Goal: Task Accomplishment & Management: Manage account settings

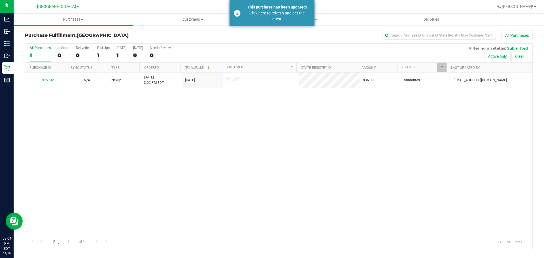
click at [194, 168] on div "11975102 N/A Pickup [DATE] 3:02 PM EDT 9/19/2025 $36.00 Submitted [EMAIL_ADDRES…" at bounding box center [278, 154] width 507 height 163
click at [62, 20] on span "Purchases" at bounding box center [73, 19] width 119 height 5
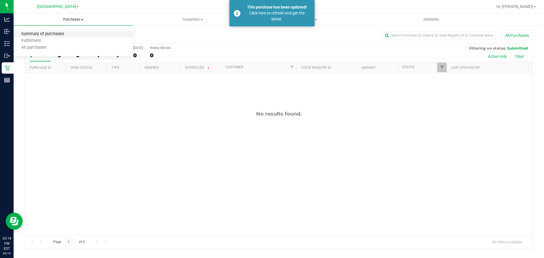
click at [32, 32] on span "Summary of purchases" at bounding box center [43, 34] width 58 height 5
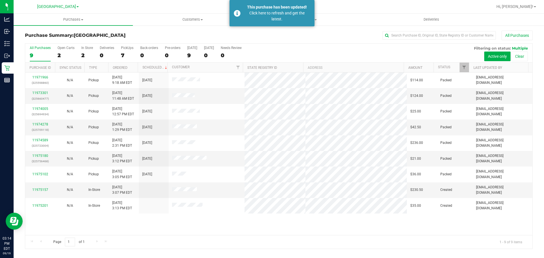
click at [171, 221] on div "11971966 (325598860) N/A Pickup [DATE] 9:18 AM EDT 9/19/2025 $114.00 Packed [EM…" at bounding box center [278, 154] width 507 height 163
click at [43, 188] on link "11975157" at bounding box center [40, 190] width 16 height 4
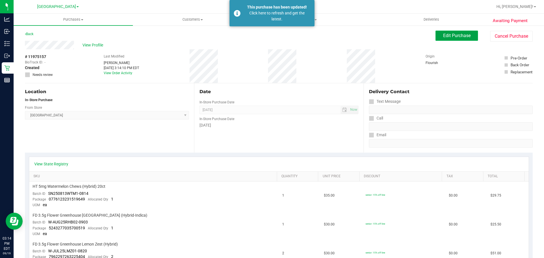
click at [460, 36] on span "Edit Purchase" at bounding box center [456, 35] width 27 height 5
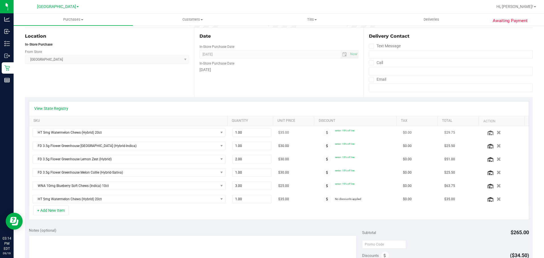
scroll to position [57, 0]
click at [326, 133] on icon at bounding box center [327, 131] width 2 height 3
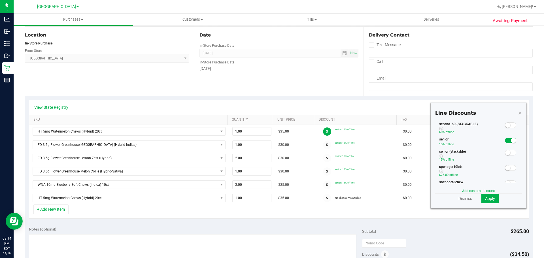
scroll to position [113, 0]
click at [505, 152] on span at bounding box center [510, 151] width 11 height 6
click at [505, 141] on small at bounding box center [507, 141] width 5 height 5
click at [491, 197] on span "Apply" at bounding box center [490, 198] width 10 height 5
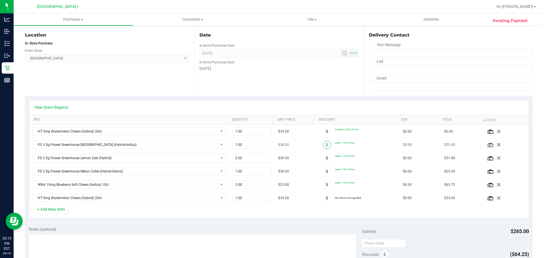
click at [323, 147] on span at bounding box center [327, 145] width 8 height 8
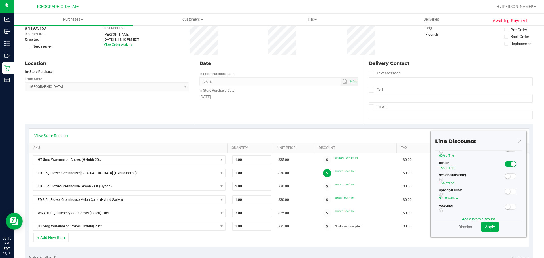
scroll to position [113, 0]
click at [505, 163] on span at bounding box center [510, 164] width 11 height 6
click at [489, 229] on span "Apply" at bounding box center [490, 227] width 10 height 5
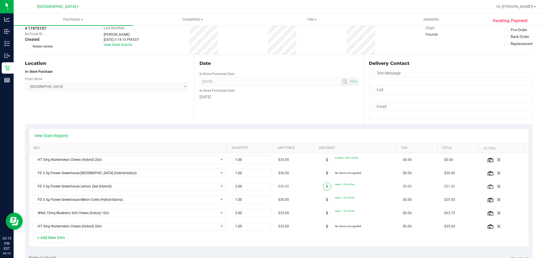
click at [326, 186] on icon at bounding box center [327, 186] width 2 height 3
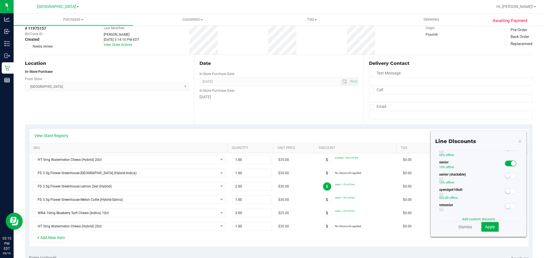
click at [505, 164] on span at bounding box center [510, 164] width 11 height 6
click at [491, 225] on span "Apply" at bounding box center [490, 227] width 10 height 5
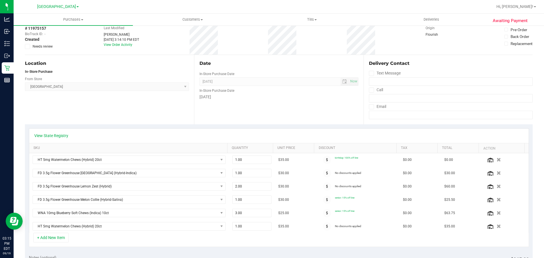
click at [283, 122] on div "Date In-Store Purchase Date [DATE] Now In-Store Purchase Date [DATE]" at bounding box center [278, 89] width 169 height 69
click at [291, 94] on div "In-Store Purchase Date [DATE]" at bounding box center [279, 93] width 159 height 14
click at [323, 175] on span at bounding box center [327, 173] width 8 height 8
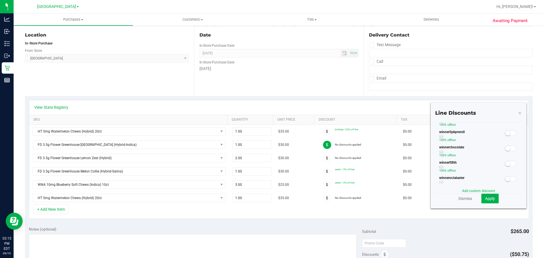
scroll to position [211, 0]
click at [471, 189] on link "Add custom discount" at bounding box center [478, 191] width 33 height 4
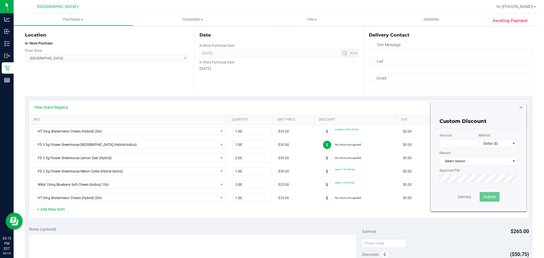
click at [519, 108] on icon "button" at bounding box center [521, 107] width 4 height 7
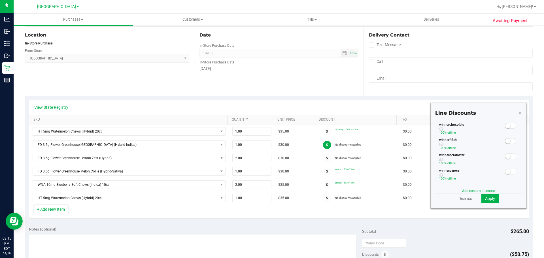
click at [518, 114] on icon at bounding box center [520, 112] width 4 height 7
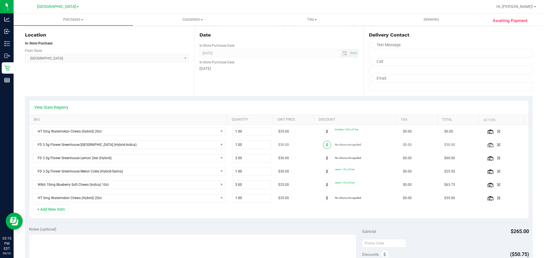
click at [326, 145] on icon at bounding box center [327, 144] width 2 height 3
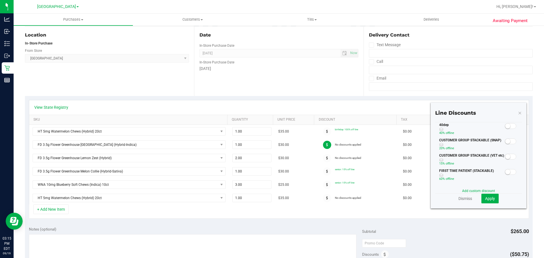
click at [505, 128] on small at bounding box center [507, 126] width 5 height 5
click at [491, 198] on button "Apply" at bounding box center [490, 199] width 17 height 10
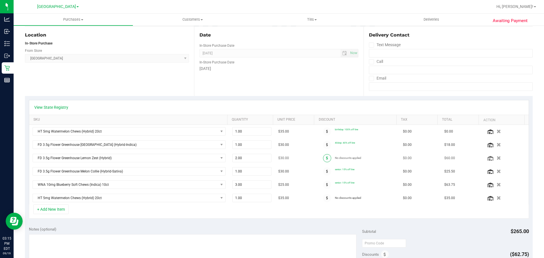
click at [326, 159] on icon at bounding box center [327, 157] width 2 height 3
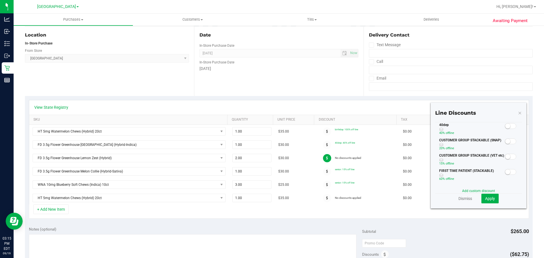
click at [505, 126] on small at bounding box center [507, 126] width 5 height 5
click at [491, 196] on span "Apply" at bounding box center [490, 198] width 10 height 5
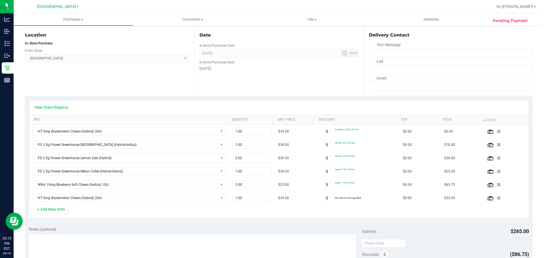
click at [323, 170] on span at bounding box center [327, 172] width 8 height 8
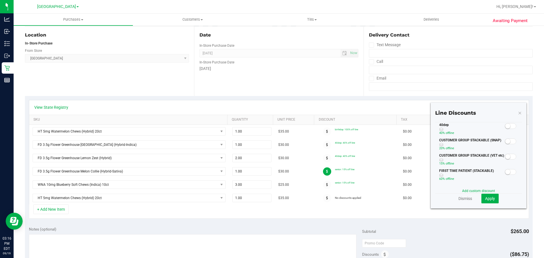
click at [509, 127] on span at bounding box center [510, 126] width 11 height 6
click at [485, 198] on span "Apply" at bounding box center [490, 198] width 10 height 5
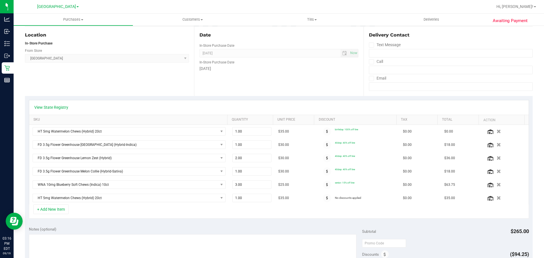
click at [326, 170] on icon at bounding box center [327, 171] width 2 height 3
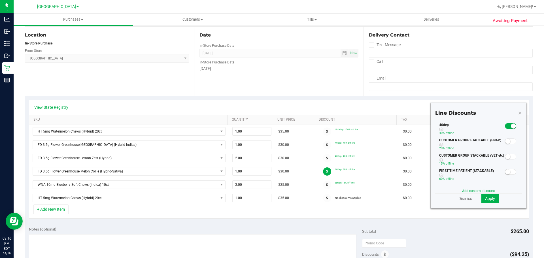
click at [355, 222] on div "View State Registry SKU Quantity Unit Price Discount Tax Total Action HT 5mg Wa…" at bounding box center [279, 159] width 508 height 127
click at [518, 113] on div "Line Discounts 40dep 40% off line CUSTOMER GROUP STACKABLE (SNAP) 20% off line …" at bounding box center [479, 156] width 96 height 106
click at [518, 113] on icon at bounding box center [520, 112] width 4 height 7
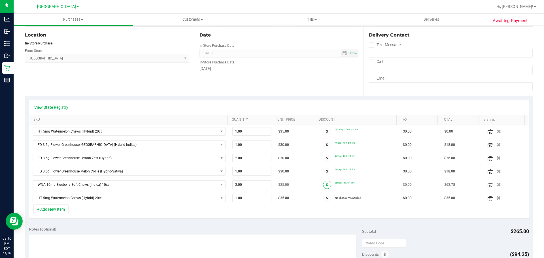
click at [323, 186] on span at bounding box center [327, 185] width 8 height 8
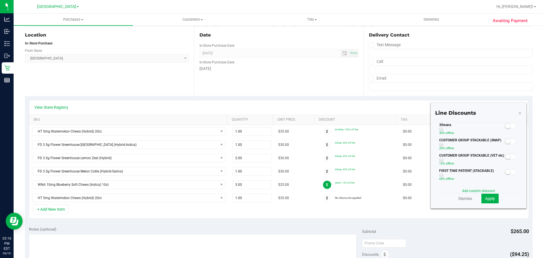
click at [508, 128] on span at bounding box center [510, 126] width 11 height 6
click at [487, 200] on span "Apply" at bounding box center [490, 198] width 10 height 5
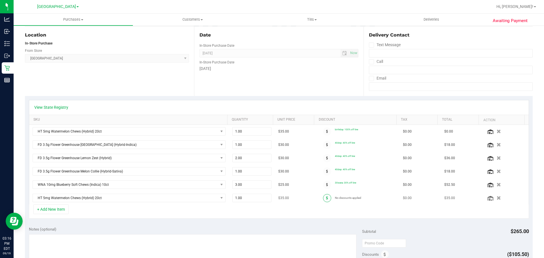
click at [323, 198] on span at bounding box center [327, 198] width 8 height 8
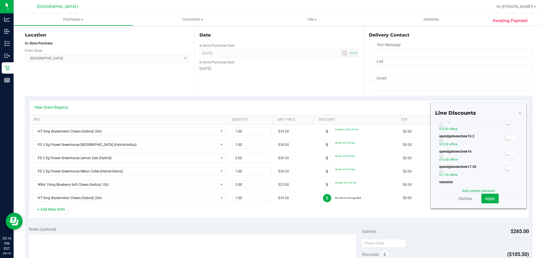
scroll to position [198, 0]
click at [508, 155] on span at bounding box center [510, 154] width 11 height 6
click at [486, 200] on span "Apply" at bounding box center [490, 198] width 10 height 5
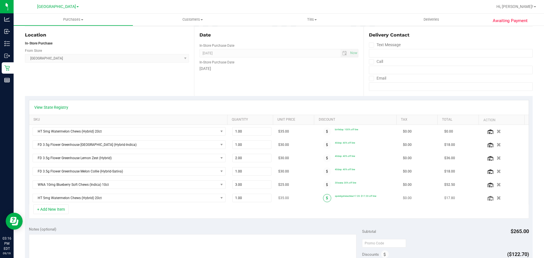
click at [323, 202] on span at bounding box center [327, 198] width 8 height 8
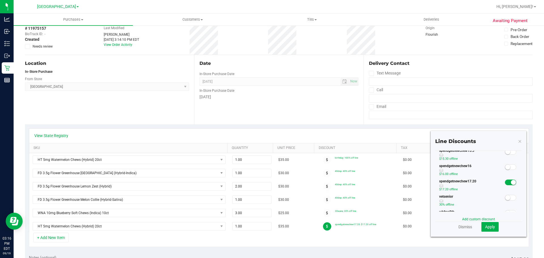
click at [505, 168] on small at bounding box center [507, 167] width 5 height 5
click at [461, 228] on link "Dismiss" at bounding box center [466, 227] width 14 height 6
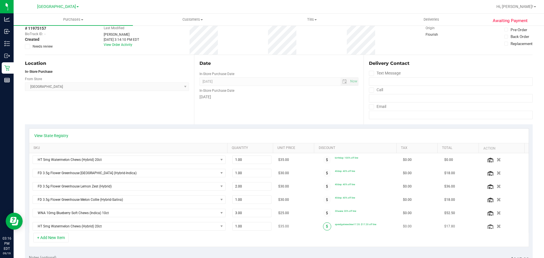
click at [323, 229] on span at bounding box center [327, 226] width 8 height 8
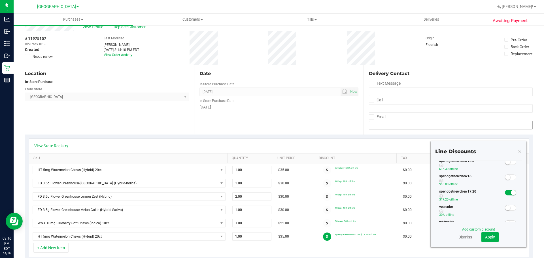
scroll to position [28, 0]
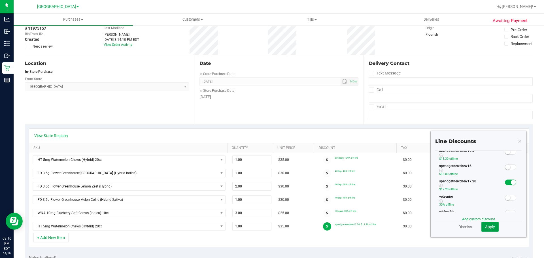
click at [486, 227] on span "Apply" at bounding box center [490, 227] width 10 height 5
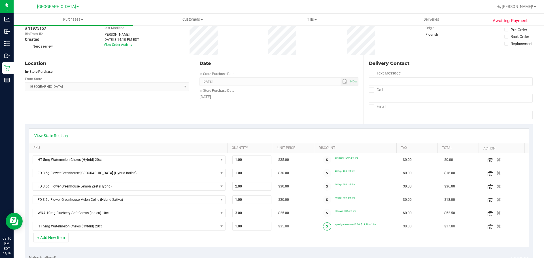
click at [323, 229] on span at bounding box center [327, 226] width 8 height 8
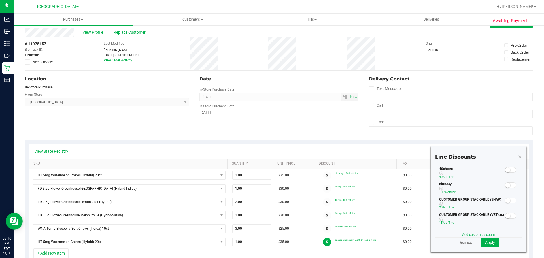
scroll to position [0, 0]
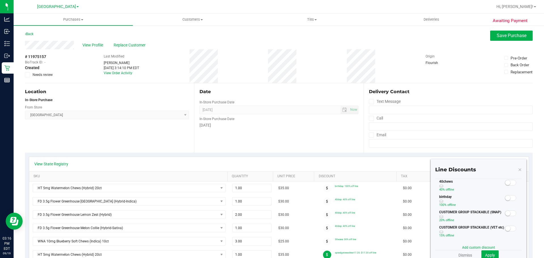
click at [497, 181] on div "40chews 40% off line" at bounding box center [469, 186] width 69 height 15
click at [506, 182] on span at bounding box center [510, 183] width 11 height 6
click at [489, 256] on span "Apply" at bounding box center [490, 255] width 10 height 5
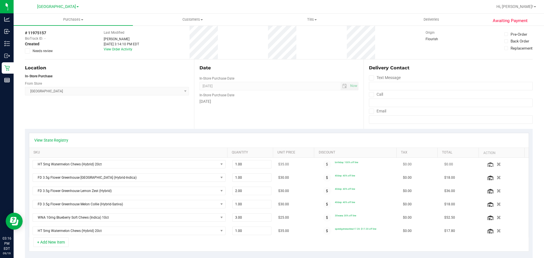
scroll to position [57, 0]
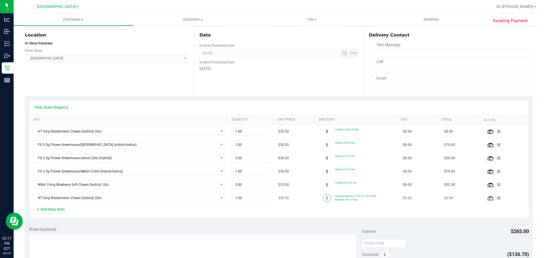
click at [323, 200] on span at bounding box center [327, 198] width 8 height 8
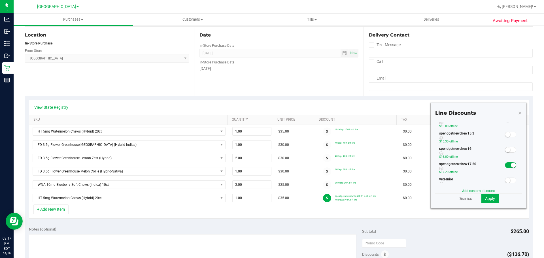
scroll to position [198, 0]
click at [505, 140] on small at bounding box center [507, 138] width 5 height 5
click at [507, 151] on div at bounding box center [511, 153] width 12 height 7
click at [511, 153] on small at bounding box center [513, 154] width 5 height 5
click at [485, 198] on span "Apply" at bounding box center [490, 198] width 10 height 5
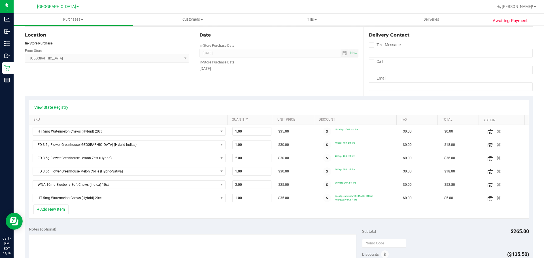
scroll to position [142, 0]
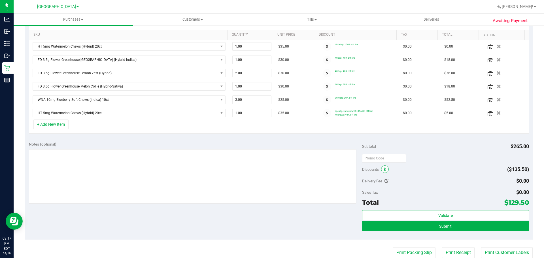
click at [384, 170] on icon at bounding box center [385, 170] width 2 height 4
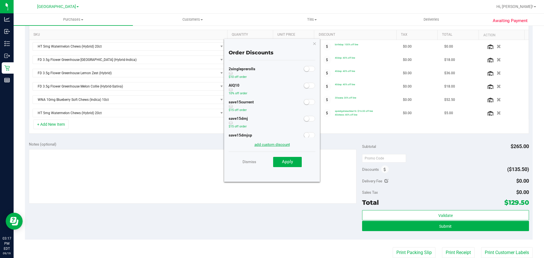
click at [268, 143] on link "add custom discount" at bounding box center [272, 144] width 35 height 5
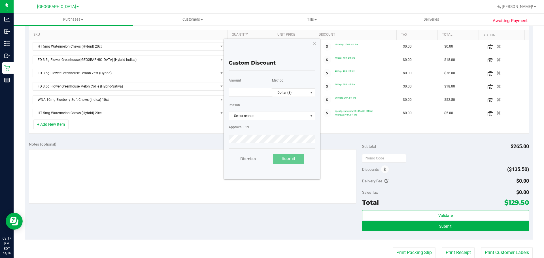
click at [279, 69] on div "Custom Discount" at bounding box center [272, 63] width 87 height 15
click at [251, 90] on input "text" at bounding box center [250, 92] width 43 height 9
type input "22.00"
click at [266, 111] on div "Reason Select reason Select reason Battery Issue Cracked Customer Satisfaction …" at bounding box center [272, 110] width 87 height 20
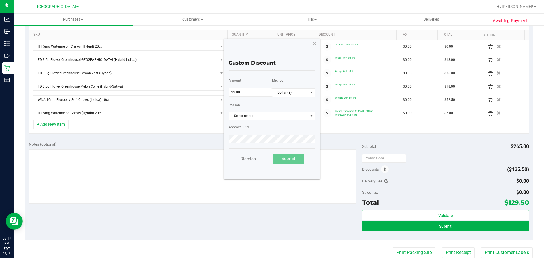
click at [273, 113] on span "Select reason" at bounding box center [268, 116] width 79 height 8
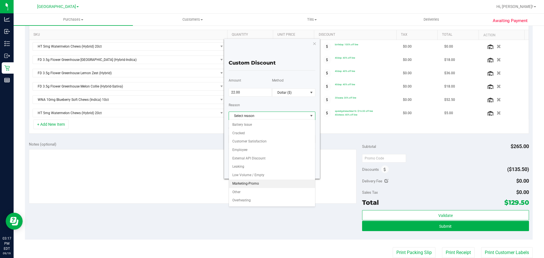
click at [260, 180] on li "Marketing-Promo" at bounding box center [272, 184] width 86 height 9
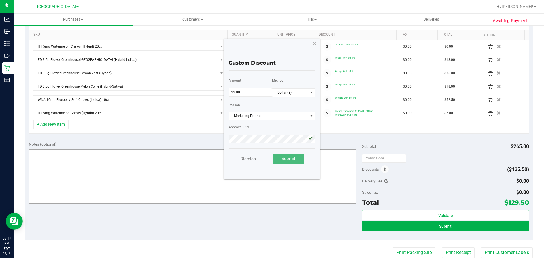
drag, startPoint x: 284, startPoint y: 159, endPoint x: 288, endPoint y: 159, distance: 4.3
click at [284, 159] on span "Submit" at bounding box center [289, 158] width 14 height 5
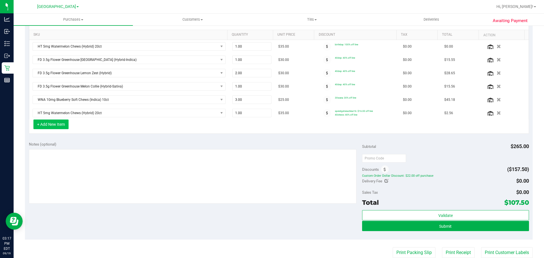
click at [56, 126] on button "+ Add New Item" at bounding box center [50, 125] width 35 height 10
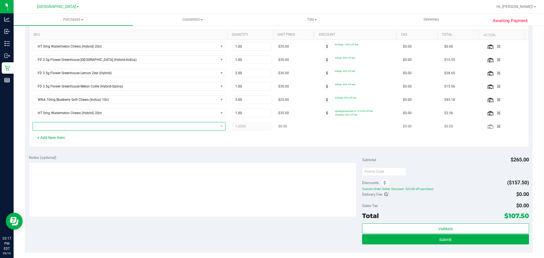
click at [77, 130] on span "NO DATA FOUND" at bounding box center [125, 126] width 185 height 8
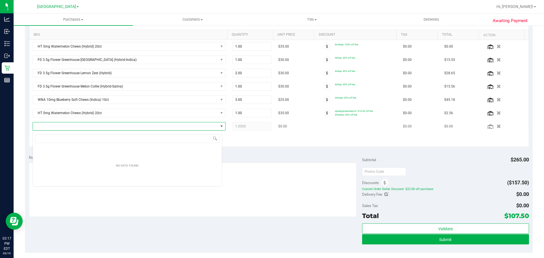
scroll to position [9, 190]
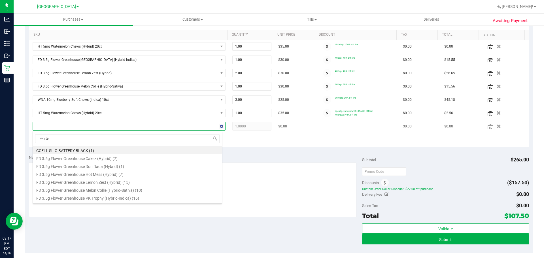
type input "white"
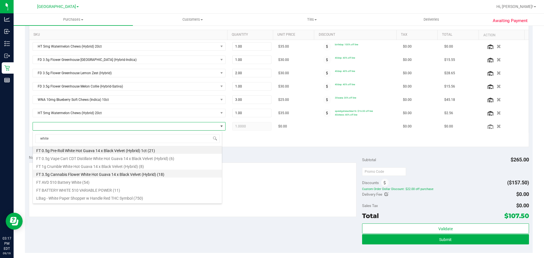
click at [86, 175] on li "FT 3.5g Cannabis Flower White Hot Guava 14 x Black Velvet (Hybrid) (18)" at bounding box center [127, 174] width 189 height 8
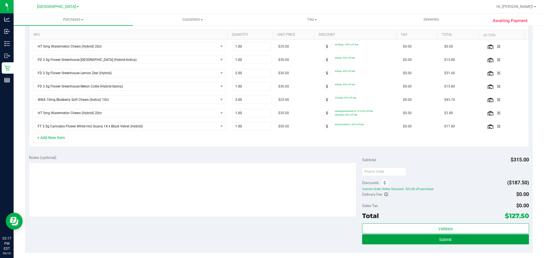
click at [426, 240] on button "Submit" at bounding box center [445, 239] width 167 height 10
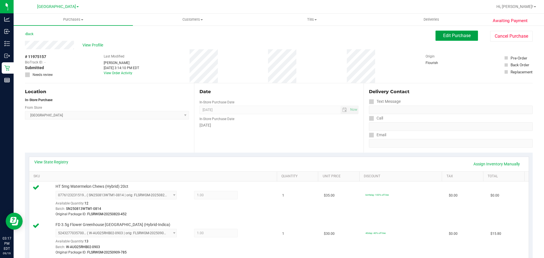
click at [448, 36] on span "Edit Purchase" at bounding box center [456, 35] width 27 height 5
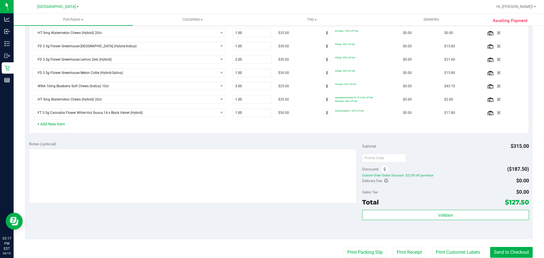
scroll to position [142, 0]
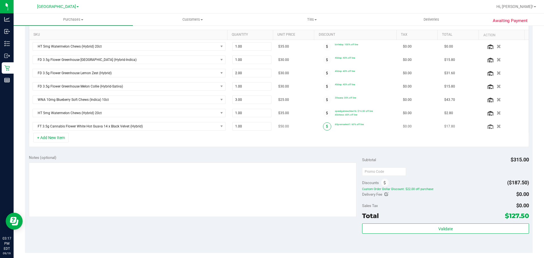
click at [323, 126] on span at bounding box center [327, 126] width 8 height 8
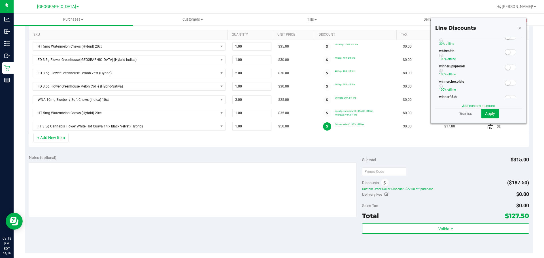
scroll to position [170, 0]
click at [518, 29] on icon at bounding box center [520, 27] width 4 height 7
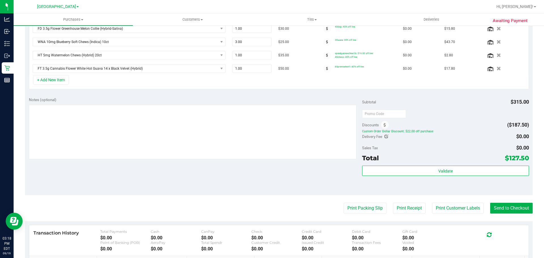
scroll to position [255, 0]
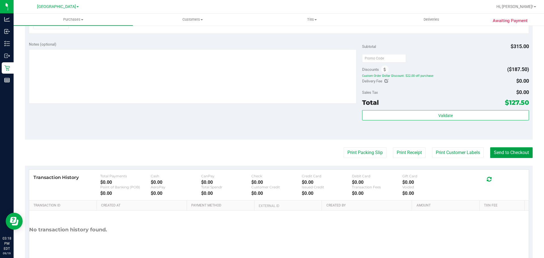
click at [495, 150] on button "Send to Checkout" at bounding box center [511, 152] width 43 height 11
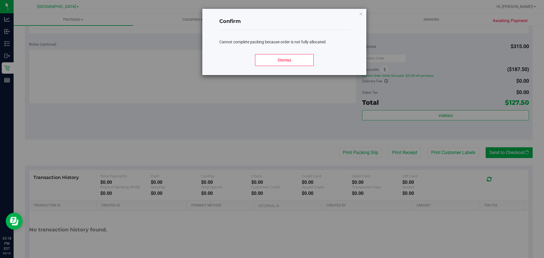
click at [303, 66] on div "Dismiss" at bounding box center [284, 63] width 130 height 26
click at [300, 60] on button "Dismiss" at bounding box center [284, 60] width 58 height 12
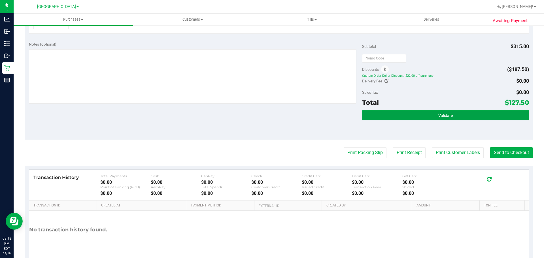
click at [420, 117] on button "Validate" at bounding box center [445, 115] width 167 height 10
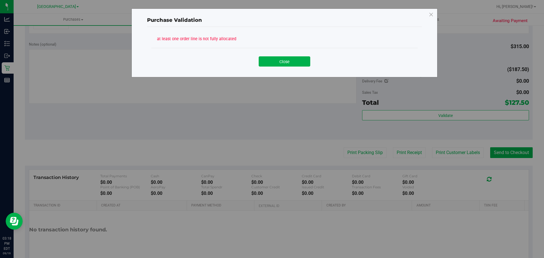
click at [279, 67] on div "Close" at bounding box center [284, 59] width 266 height 23
drag, startPoint x: 292, startPoint y: 58, endPoint x: 291, endPoint y: 73, distance: 14.5
click at [291, 60] on button "Close" at bounding box center [285, 61] width 52 height 10
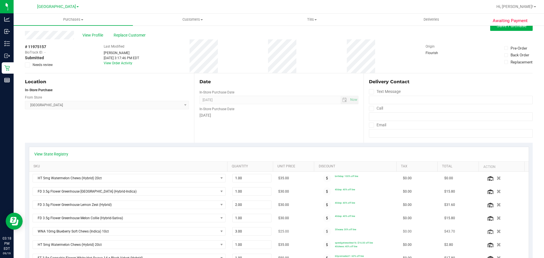
scroll to position [0, 0]
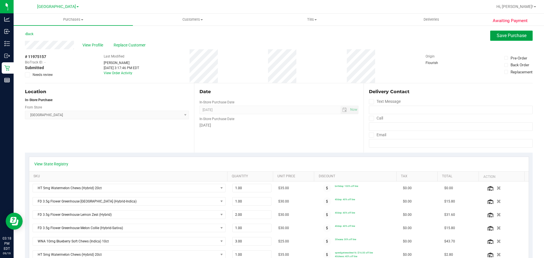
click at [501, 37] on span "Save Purchase" at bounding box center [512, 35] width 30 height 5
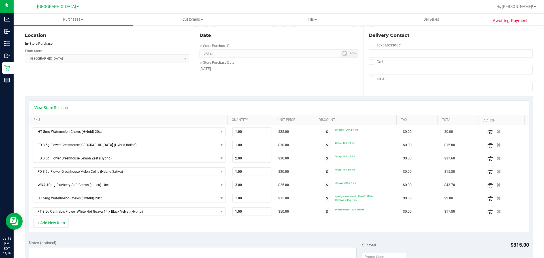
scroll to position [142, 0]
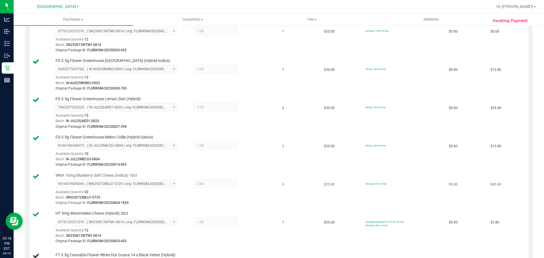
scroll to position [227, 0]
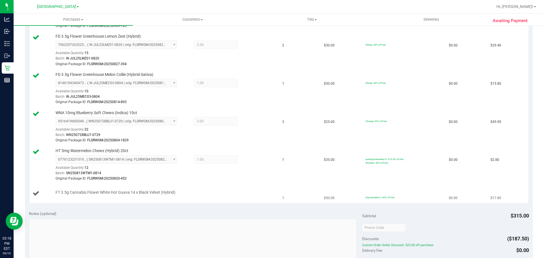
click at [213, 184] on td "FT 3.5g Cannabis Flower White Hot Guava 14 x Black Velvet (Hybrid)" at bounding box center [154, 193] width 250 height 19
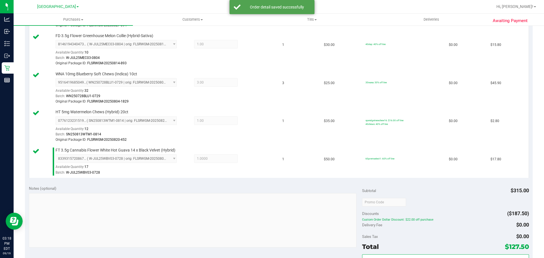
scroll to position [340, 0]
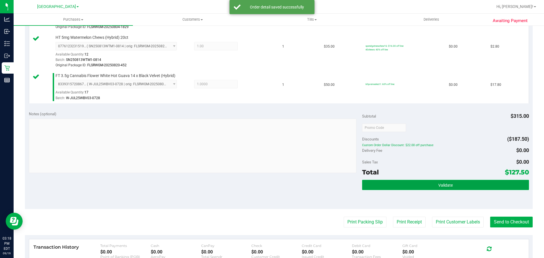
click at [450, 188] on button "Validate" at bounding box center [445, 185] width 167 height 10
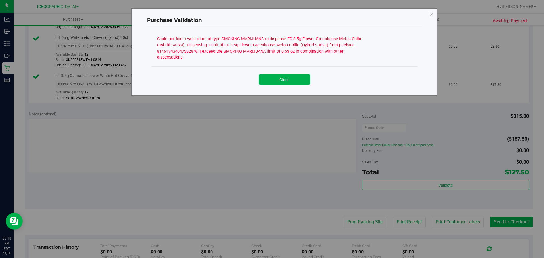
drag, startPoint x: 271, startPoint y: 76, endPoint x: 181, endPoint y: 90, distance: 91.2
click at [270, 75] on button "Close" at bounding box center [285, 80] width 52 height 10
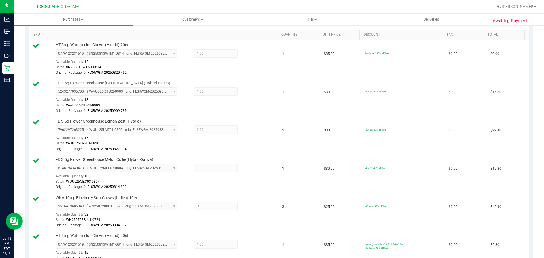
scroll to position [0, 0]
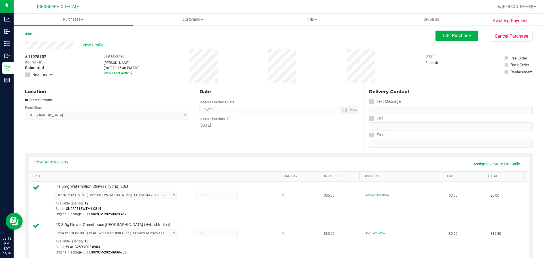
click at [57, 165] on div "View State Registry Assign Inventory Manually" at bounding box center [278, 164] width 489 height 10
click at [56, 159] on div "View State Registry Assign Inventory Manually" at bounding box center [279, 164] width 500 height 14
click at [57, 161] on link "View State Registry" at bounding box center [51, 162] width 34 height 6
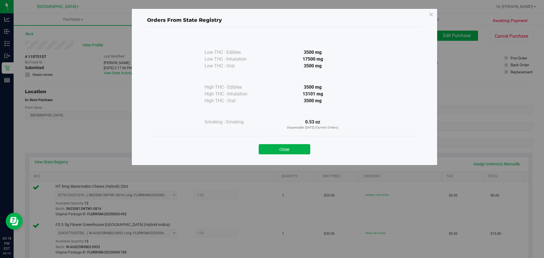
click at [122, 258] on html "Orders From State Registry Low THC - Edibles 3500 mg" at bounding box center [272, 129] width 544 height 258
drag, startPoint x: 288, startPoint y: 140, endPoint x: 287, endPoint y: 147, distance: 6.9
click at [288, 141] on div "Close" at bounding box center [284, 147] width 266 height 23
drag, startPoint x: 287, startPoint y: 147, endPoint x: 282, endPoint y: 148, distance: 5.4
click at [286, 147] on button "Close" at bounding box center [285, 149] width 52 height 10
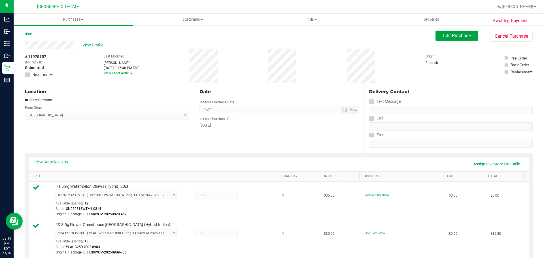
click at [448, 39] on button "Edit Purchase" at bounding box center [457, 36] width 43 height 10
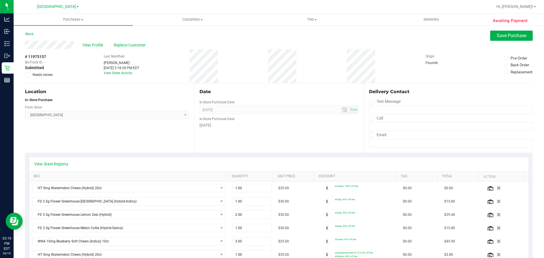
scroll to position [170, 0]
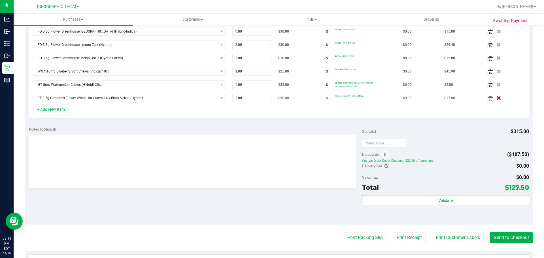
click at [497, 98] on icon "button" at bounding box center [499, 98] width 5 height 4
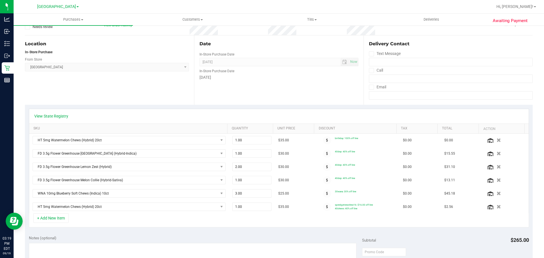
scroll to position [0, 0]
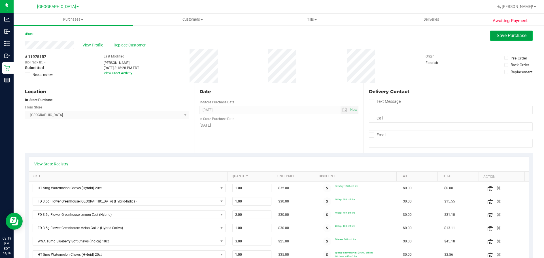
click at [505, 36] on span "Save Purchase" at bounding box center [512, 35] width 30 height 5
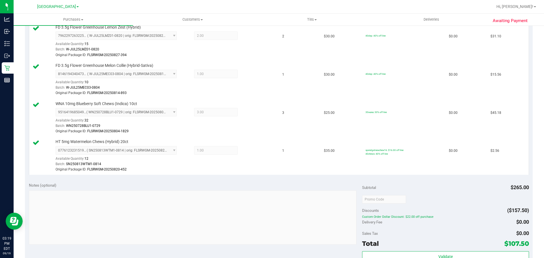
scroll to position [283, 0]
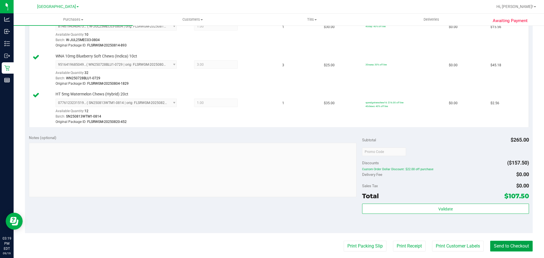
click at [502, 244] on button "Send to Checkout" at bounding box center [511, 246] width 43 height 11
